Goal: Check status: Check status

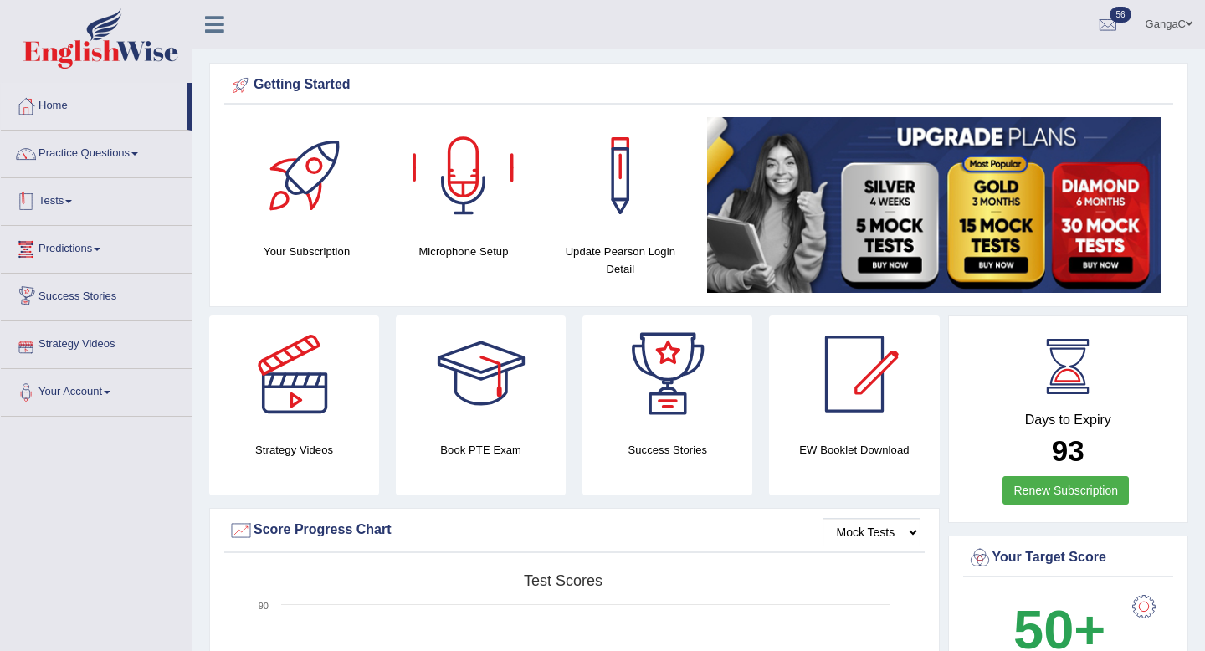
click at [74, 206] on link "Tests" at bounding box center [96, 199] width 191 height 42
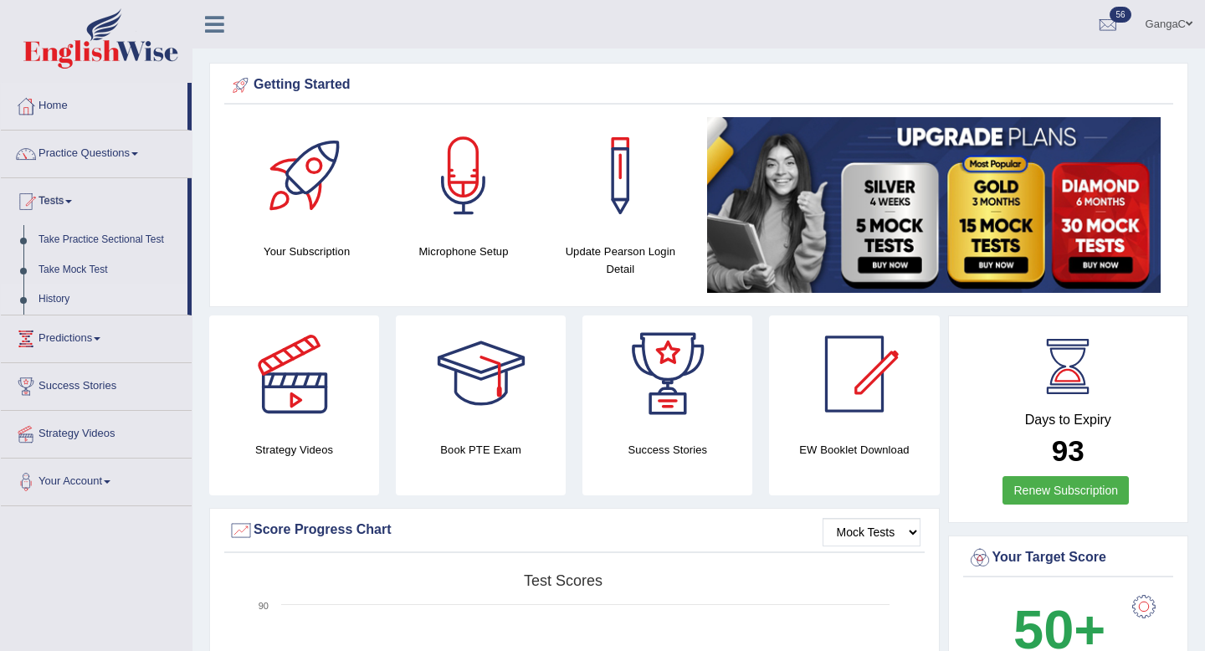
click at [58, 298] on link "History" at bounding box center [109, 300] width 157 height 30
click at [44, 297] on link "History" at bounding box center [109, 300] width 157 height 30
